Goal: Task Accomplishment & Management: Complete application form

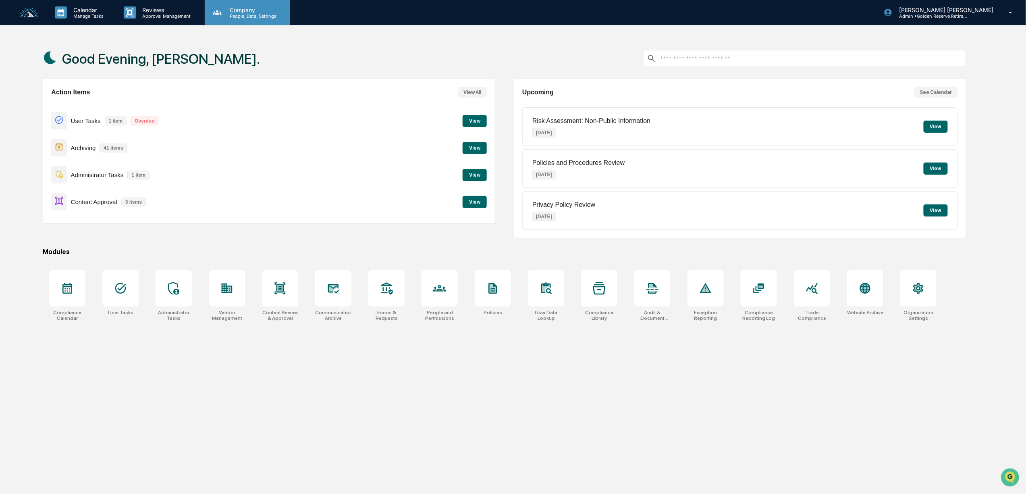
click at [242, 15] on p "People, Data, Settings" at bounding box center [251, 16] width 57 height 6
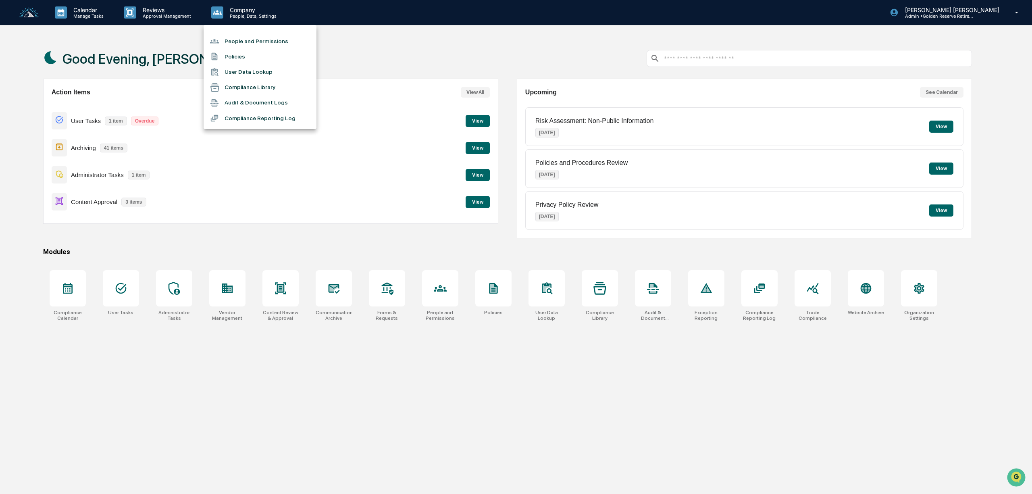
click at [231, 297] on div at bounding box center [516, 247] width 1032 height 494
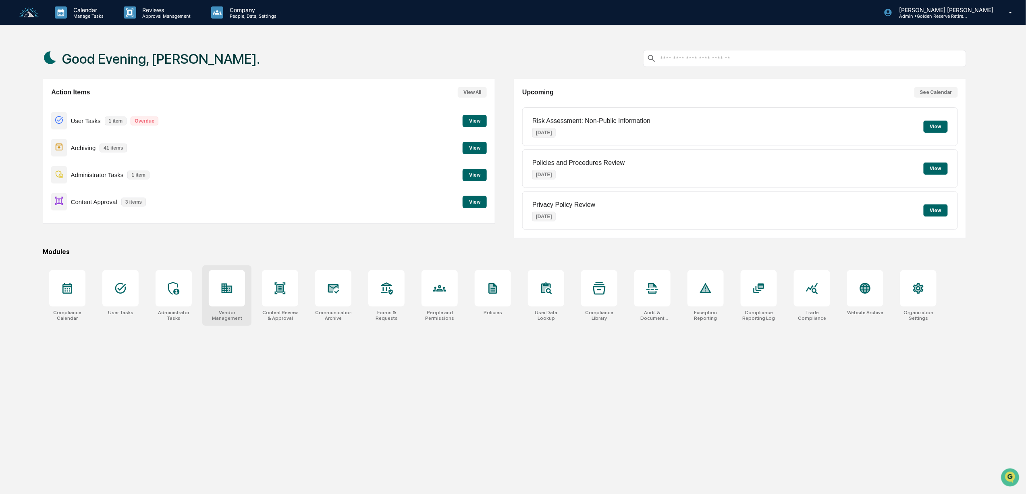
click at [223, 295] on icon at bounding box center [227, 288] width 13 height 13
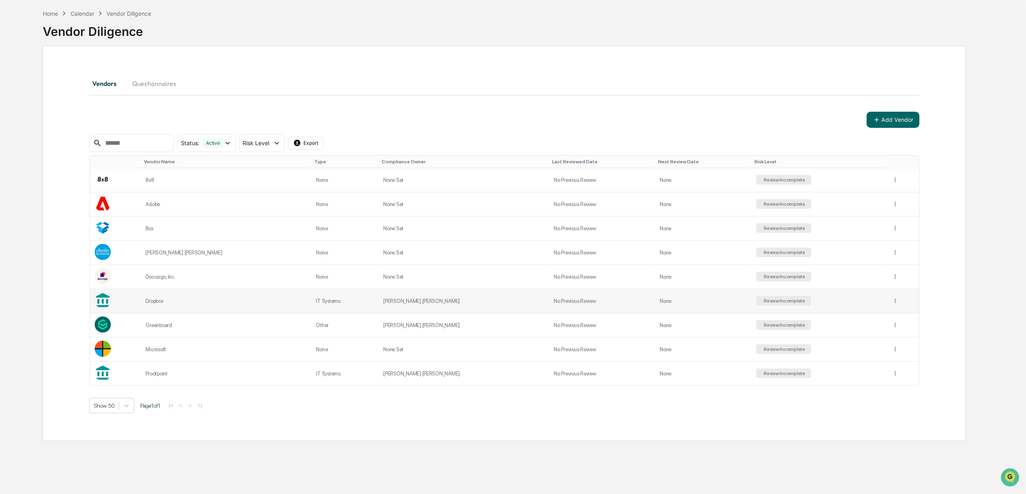
scroll to position [39, 0]
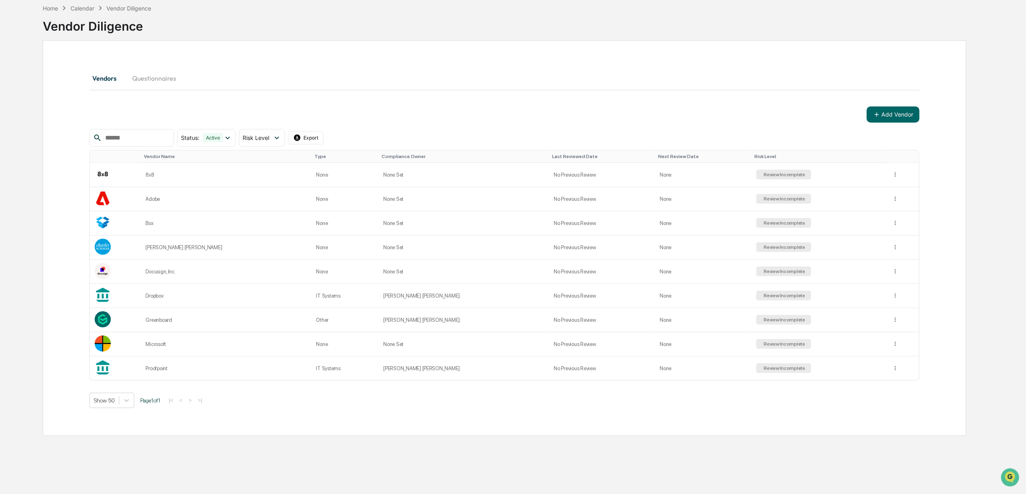
click at [162, 79] on button "Questionnaires" at bounding box center [154, 78] width 57 height 19
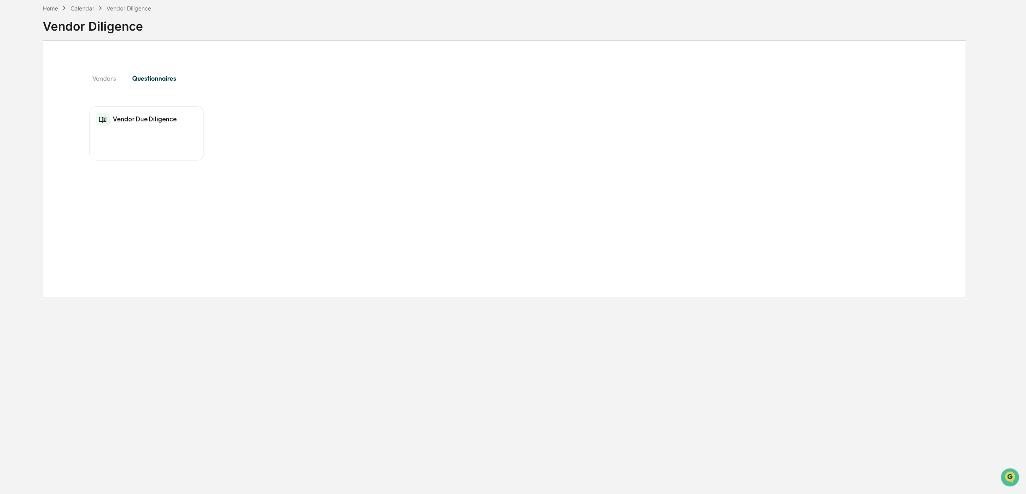
click at [163, 125] on div "Vendor Due Diligence" at bounding box center [136, 119] width 80 height 19
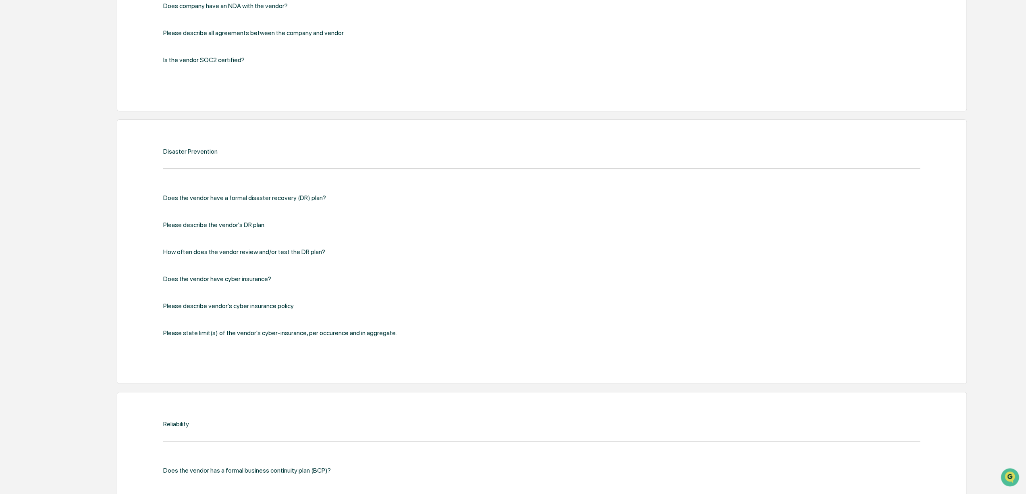
scroll to position [1266, 0]
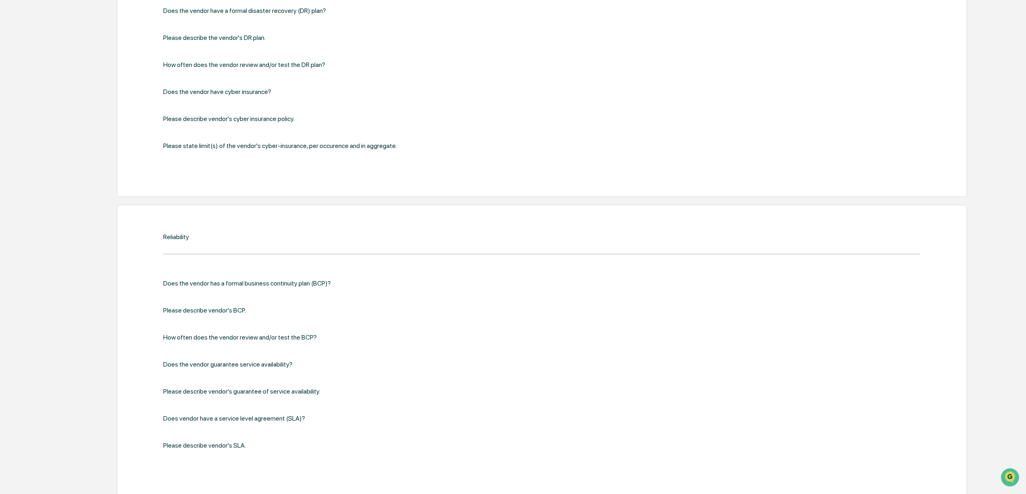
click at [212, 234] on div "Reliability" at bounding box center [541, 237] width 757 height 8
click at [173, 236] on div "Reliability" at bounding box center [176, 237] width 26 height 8
click at [229, 445] on div "Please describe vendor's SLA." at bounding box center [333, 445] width 341 height 8
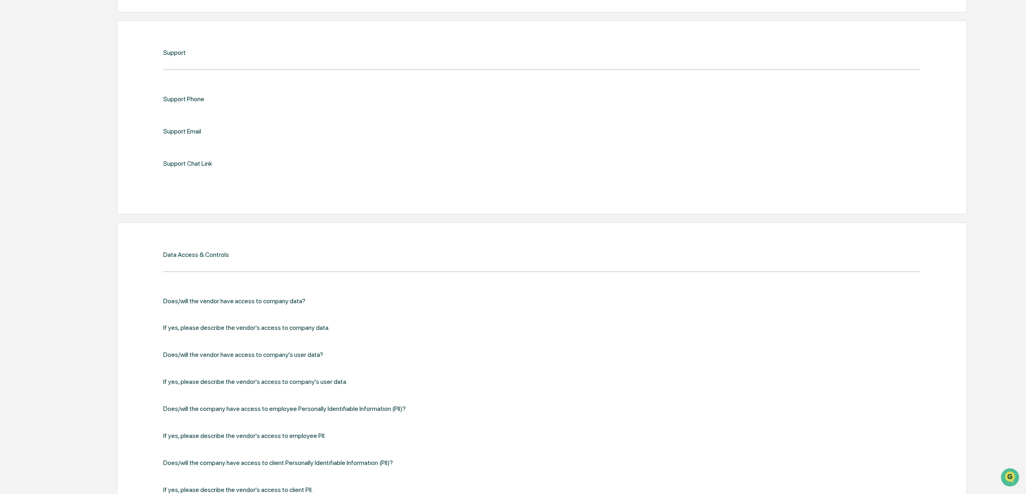
scroll to position [0, 0]
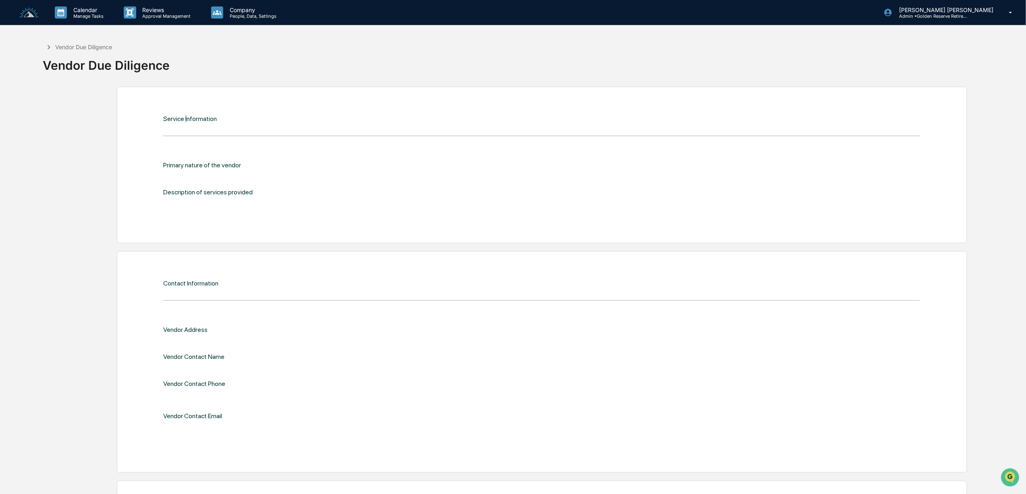
drag, startPoint x: 185, startPoint y: 111, endPoint x: 187, endPoint y: 118, distance: 7.4
click at [187, 118] on div "Service Information Primary nature of the vendor Description of services provid…" at bounding box center [542, 165] width 851 height 156
click at [189, 118] on div "Service Information" at bounding box center [190, 119] width 54 height 8
click at [252, 118] on div "Service Information" at bounding box center [541, 119] width 757 height 8
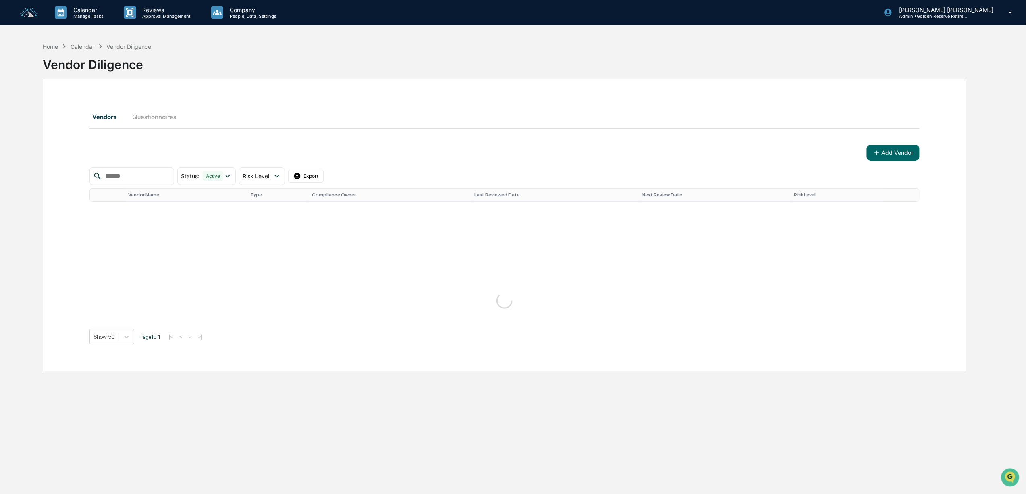
scroll to position [39, 0]
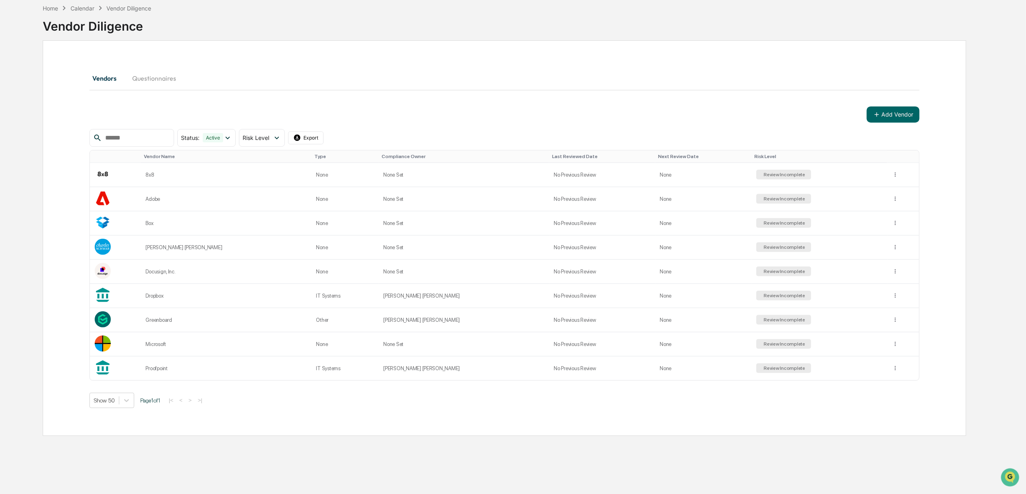
click at [143, 81] on button "Questionnaires" at bounding box center [154, 78] width 57 height 19
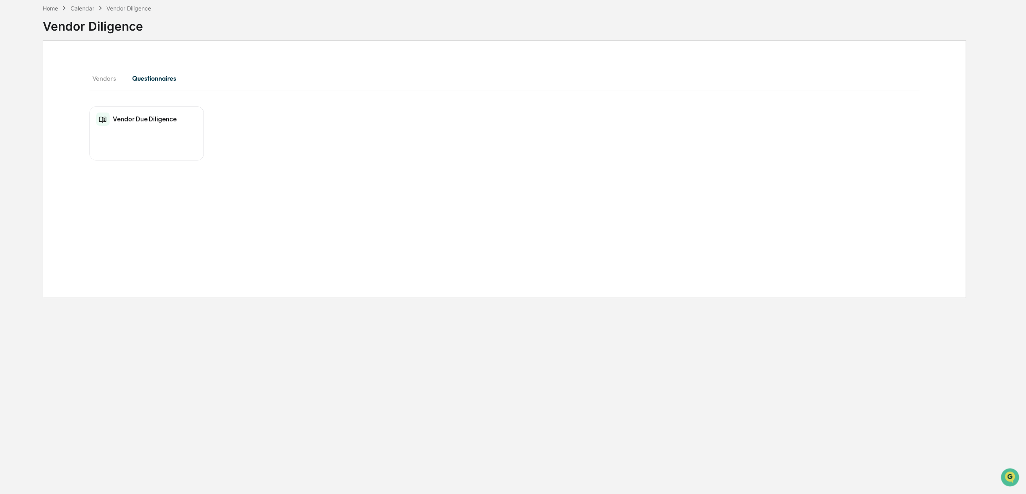
click at [153, 123] on div "Vendor Due Diligence" at bounding box center [136, 119] width 80 height 19
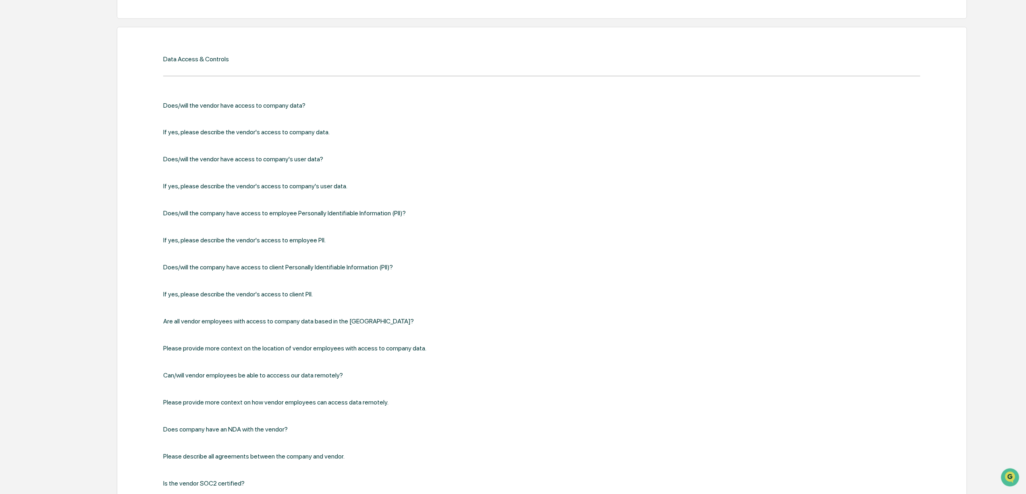
scroll to position [514, 0]
